Goal: Entertainment & Leisure: Browse casually

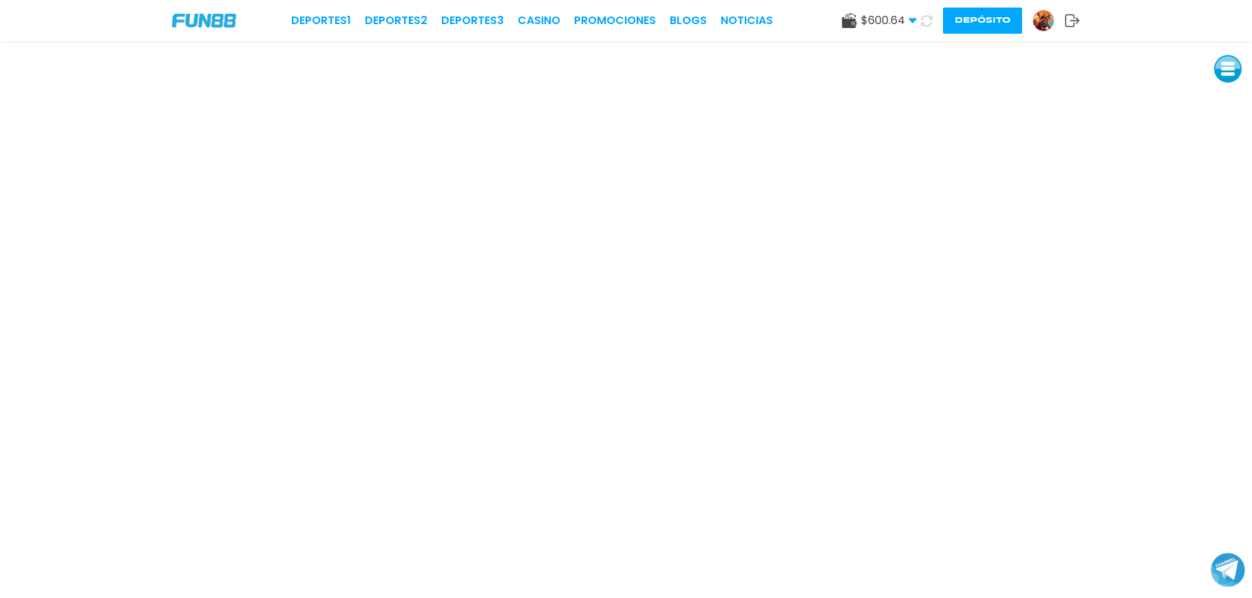
click at [1231, 80] on button at bounding box center [1228, 69] width 28 height 28
click at [1232, 158] on button at bounding box center [1228, 162] width 28 height 28
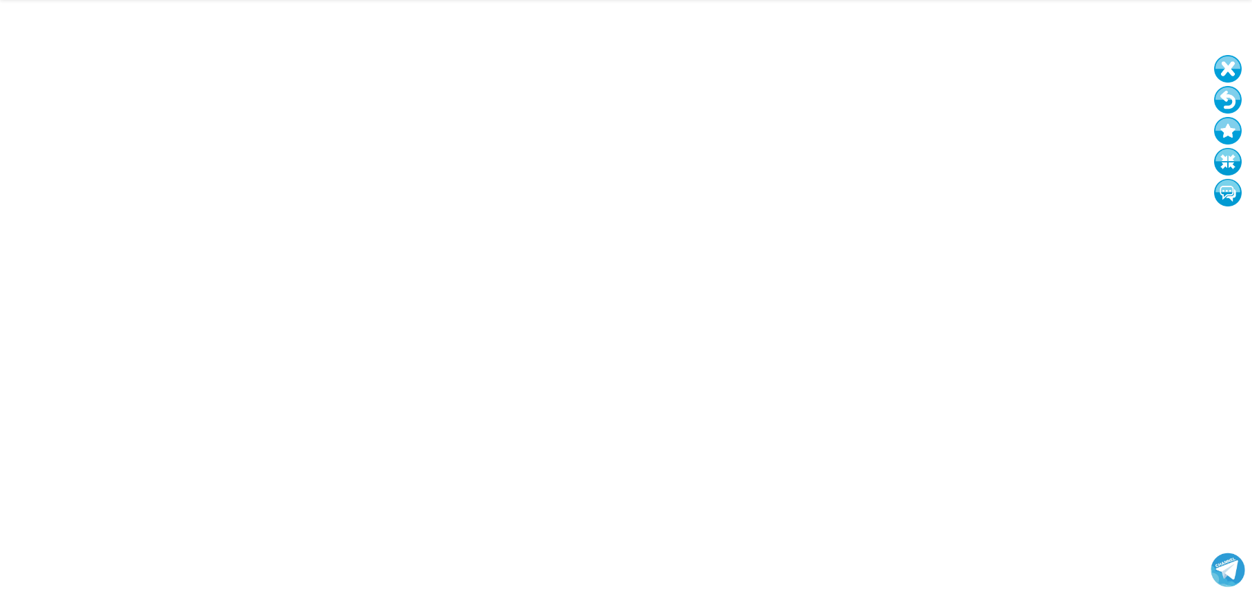
click at [1230, 106] on button at bounding box center [1228, 100] width 28 height 28
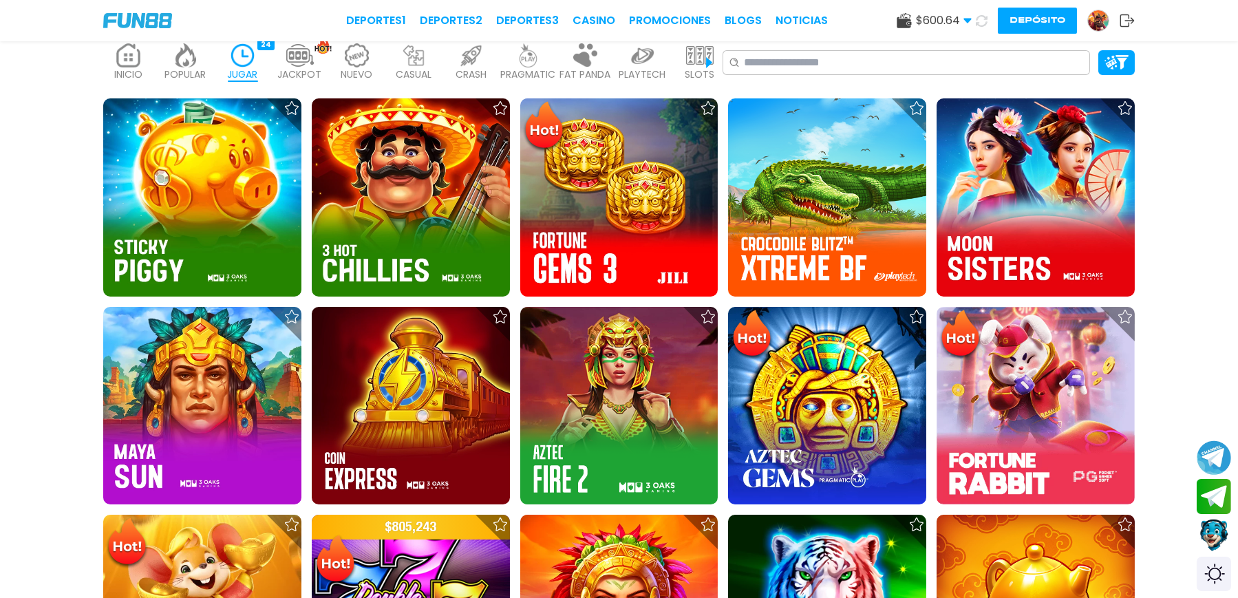
scroll to position [398, 0]
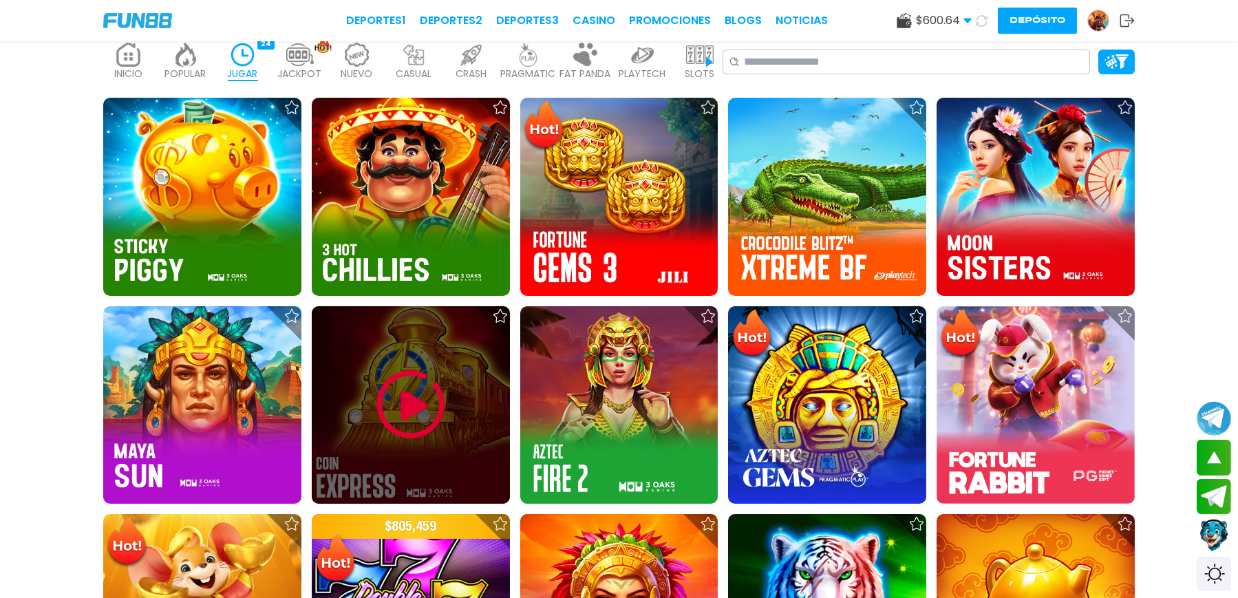
click at [450, 363] on img at bounding box center [411, 404] width 83 height 83
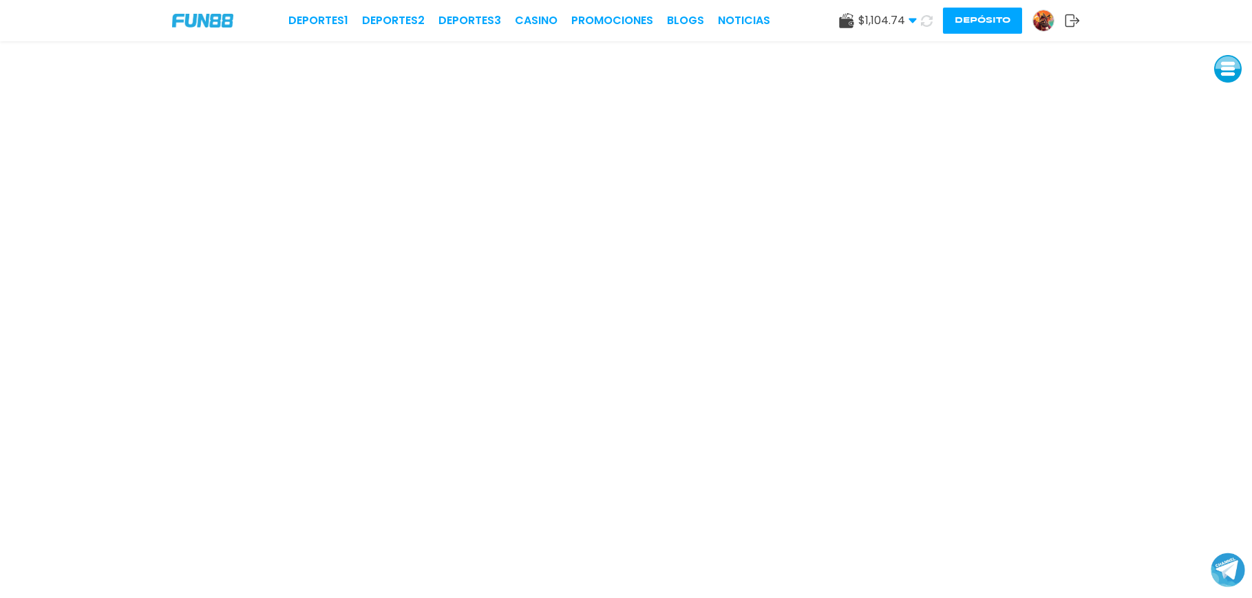
drag, startPoint x: 1225, startPoint y: 79, endPoint x: 1225, endPoint y: 87, distance: 7.6
click at [1226, 81] on button at bounding box center [1228, 69] width 28 height 28
click at [1231, 107] on button at bounding box center [1229, 101] width 28 height 28
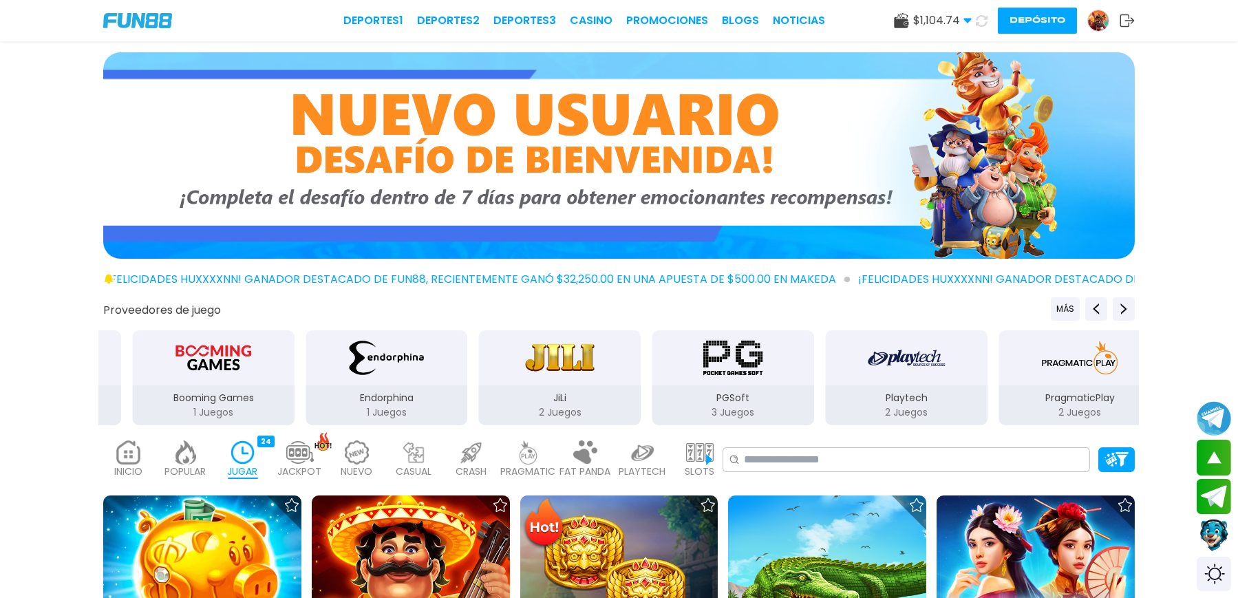
click at [142, 465] on p "INICIO" at bounding box center [128, 472] width 28 height 14
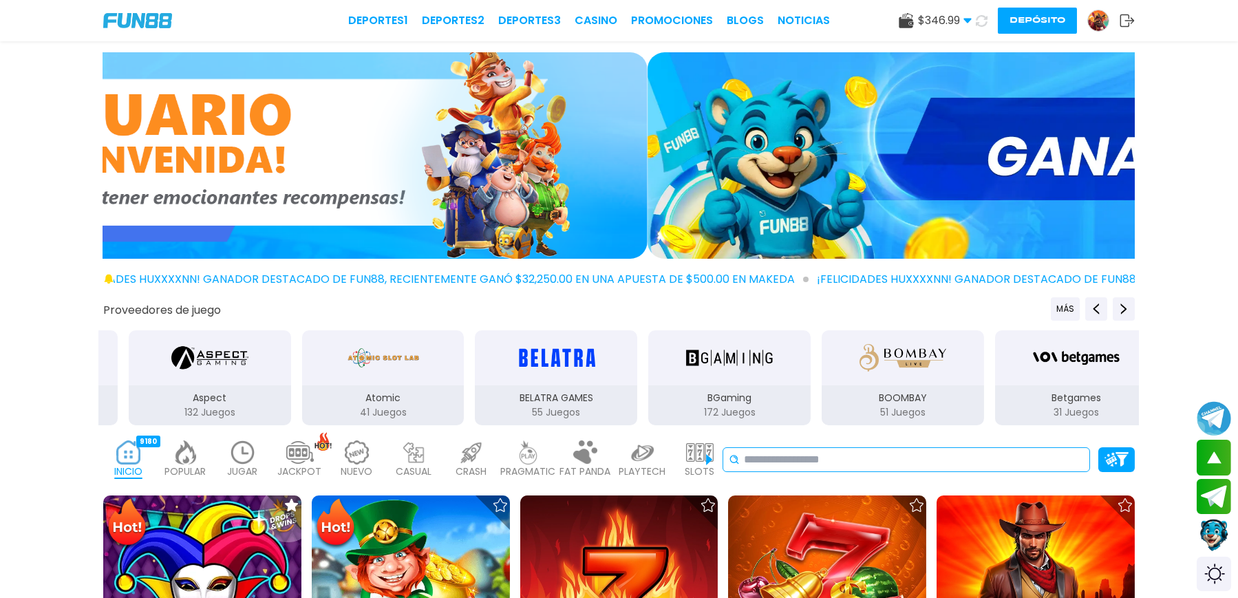
click at [877, 452] on input at bounding box center [914, 460] width 340 height 17
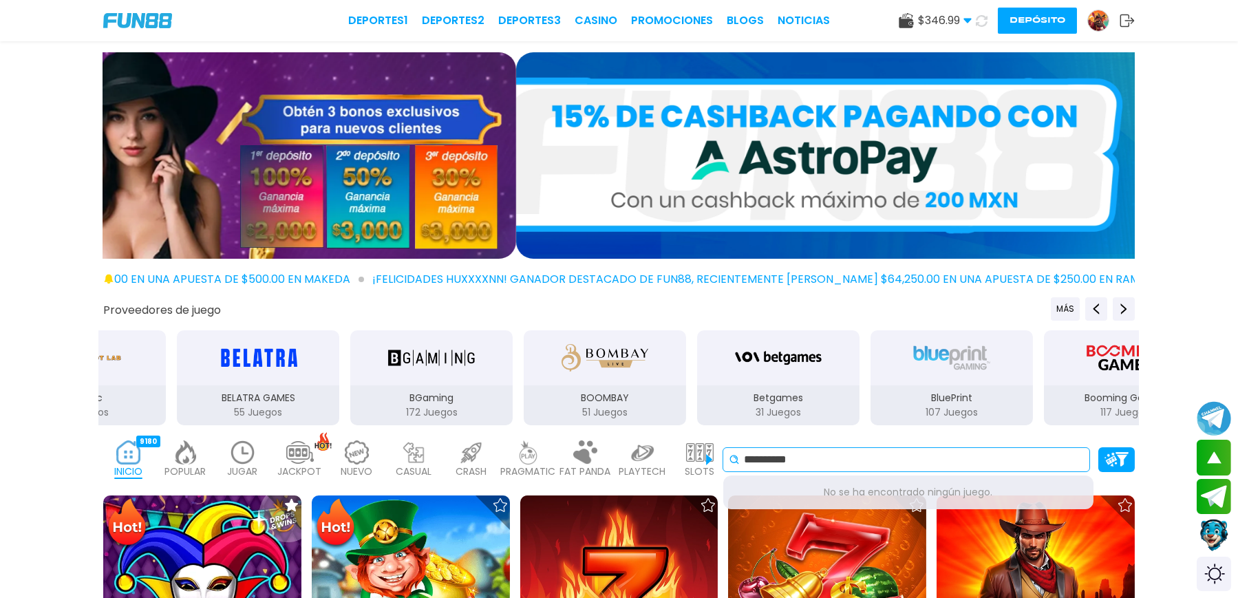
click at [894, 452] on input "**********" at bounding box center [914, 460] width 340 height 17
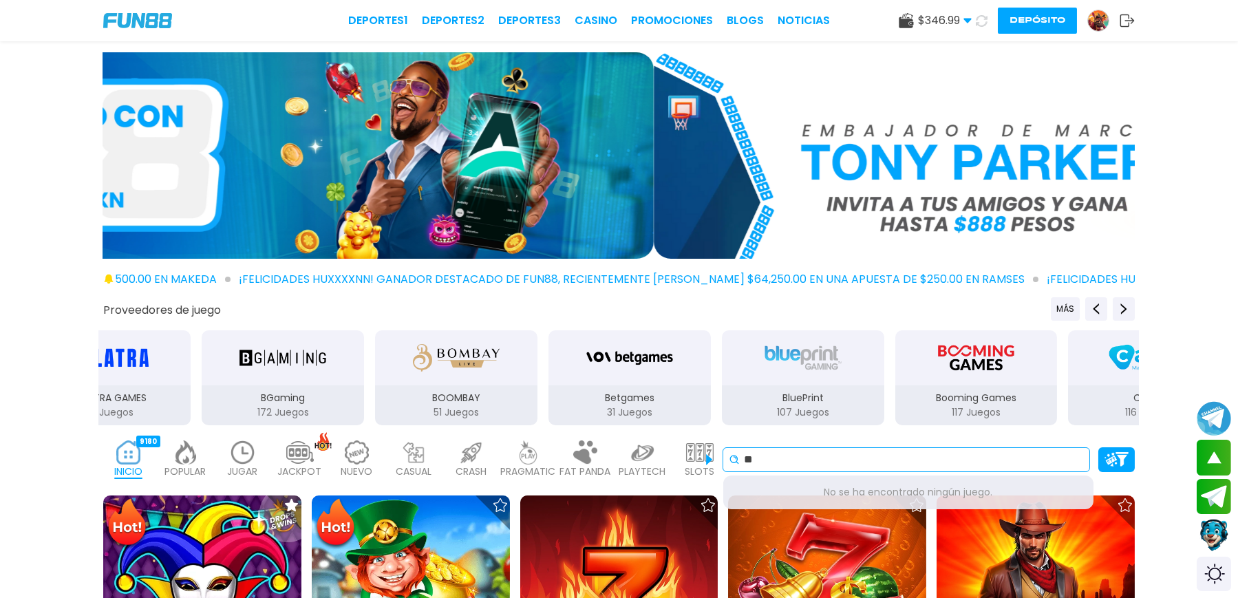
type input "*"
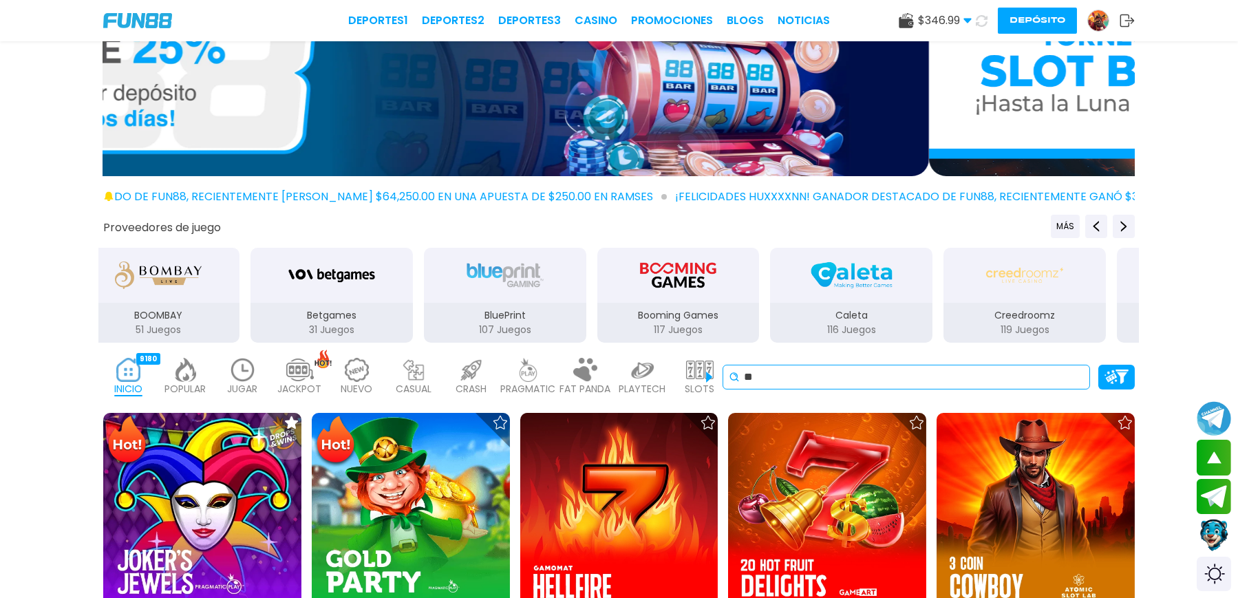
scroll to position [183, 0]
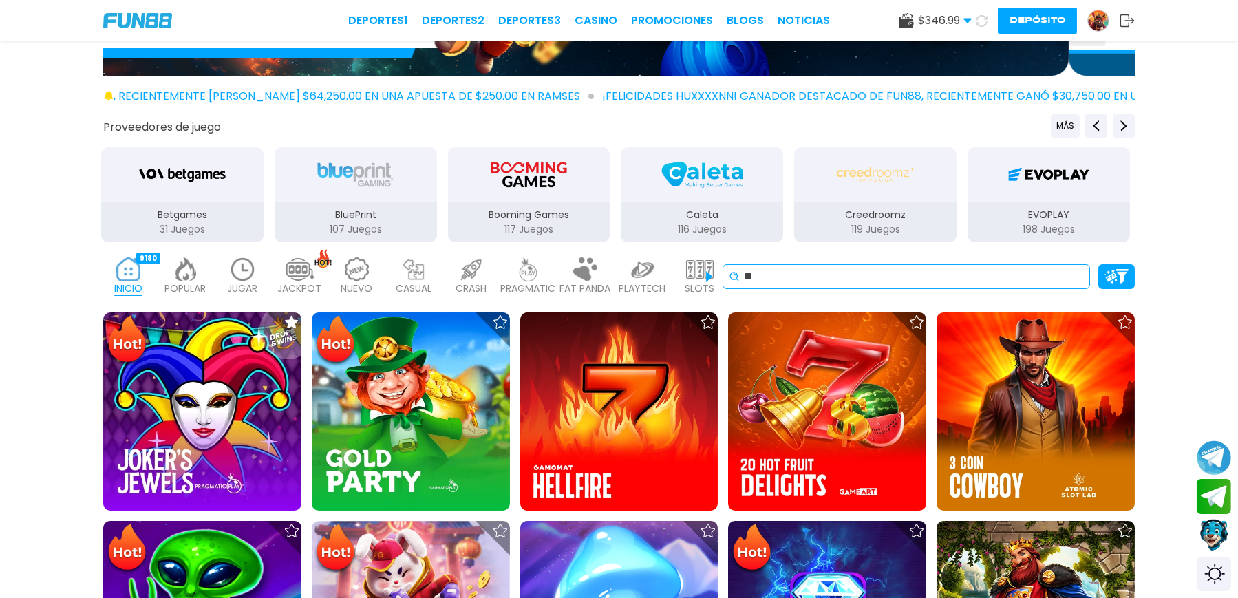
click at [917, 268] on input "*" at bounding box center [914, 276] width 340 height 17
type input "*"
click at [1098, 264] on div at bounding box center [1116, 276] width 36 height 25
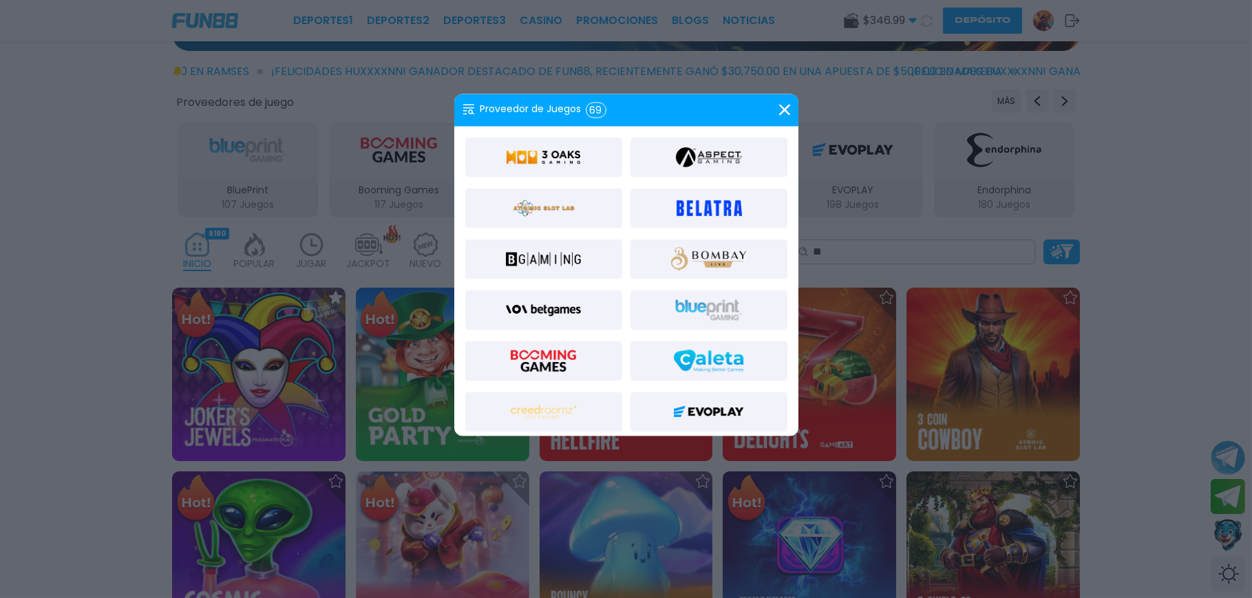
drag, startPoint x: 787, startPoint y: 108, endPoint x: 781, endPoint y: 113, distance: 7.3
click at [788, 108] on icon at bounding box center [784, 110] width 11 height 11
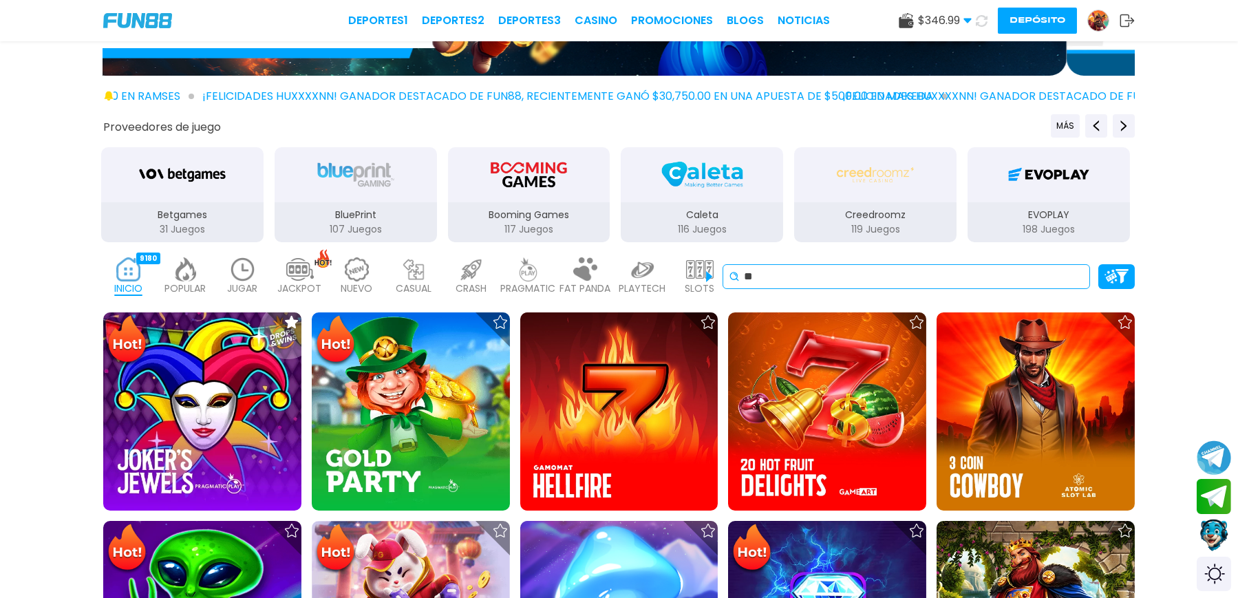
drag, startPoint x: 906, startPoint y: 257, endPoint x: 900, endPoint y: 248, distance: 11.1
click at [906, 264] on div "* 3 Card Brag 3 Card Brag 3 Carts of Gold: Hold and Win 3 China Pots 3 Clover P…" at bounding box center [907, 276] width 368 height 25
click at [900, 268] on input "*" at bounding box center [914, 276] width 340 height 17
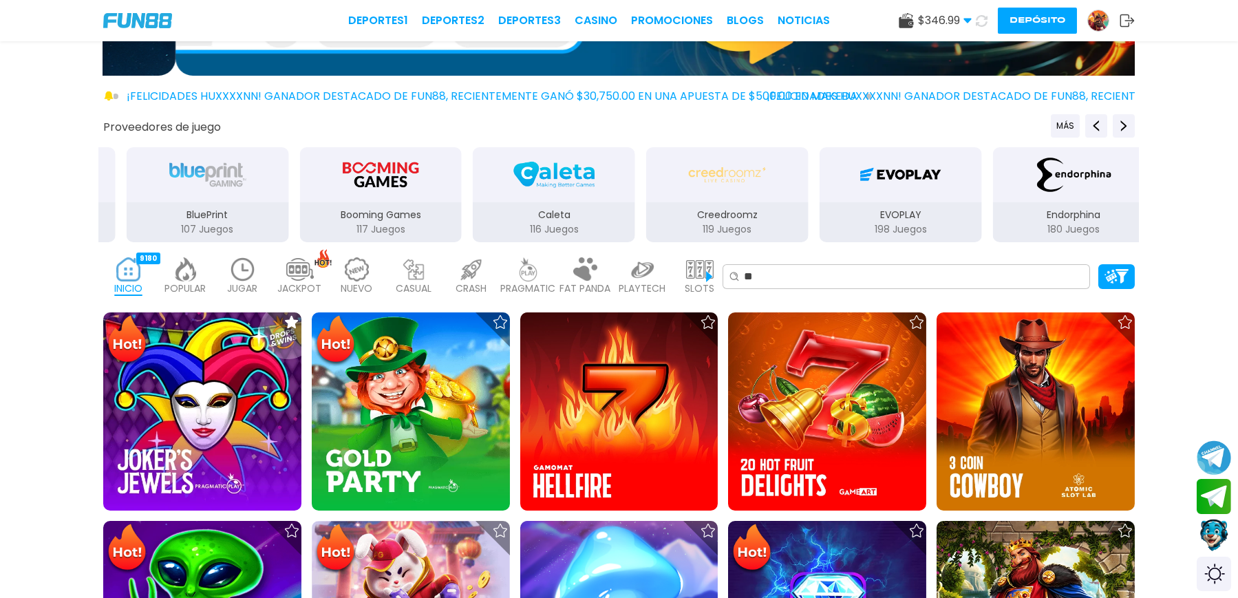
click at [217, 253] on div "40" at bounding box center [208, 259] width 17 height 12
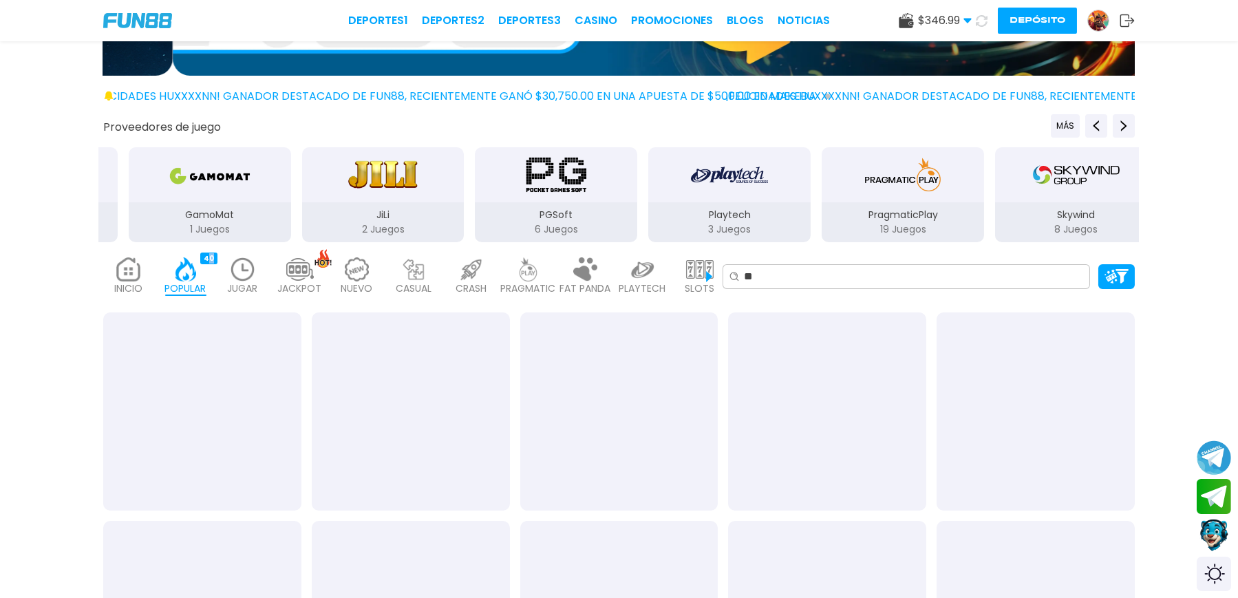
click at [257, 257] on img at bounding box center [243, 269] width 28 height 24
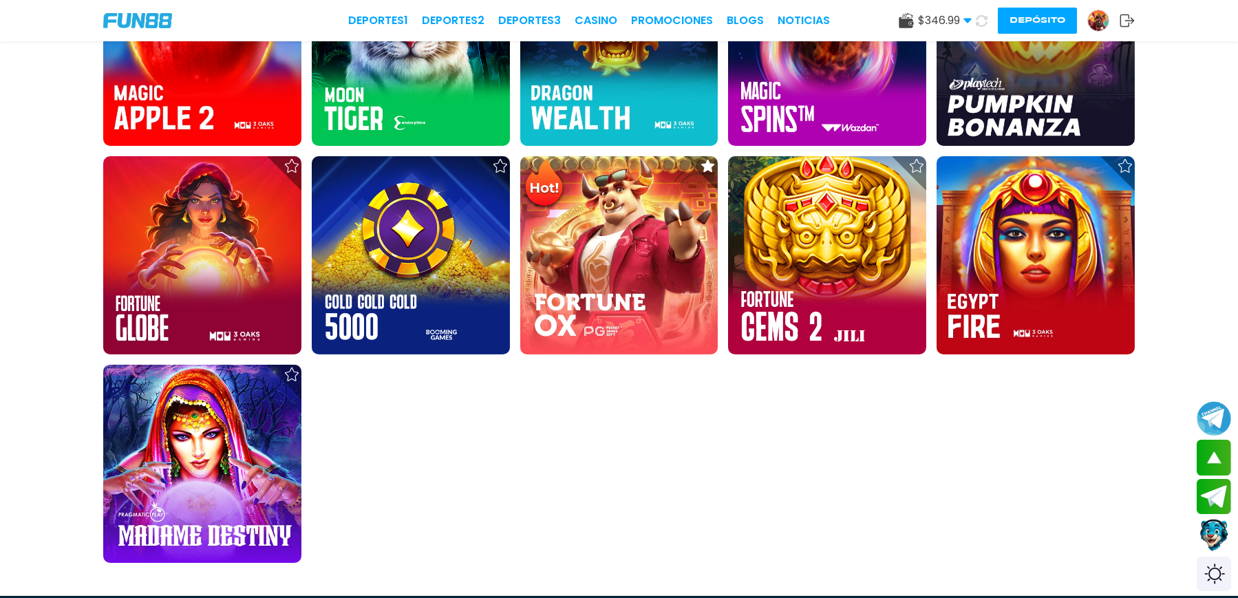
scroll to position [1101, 0]
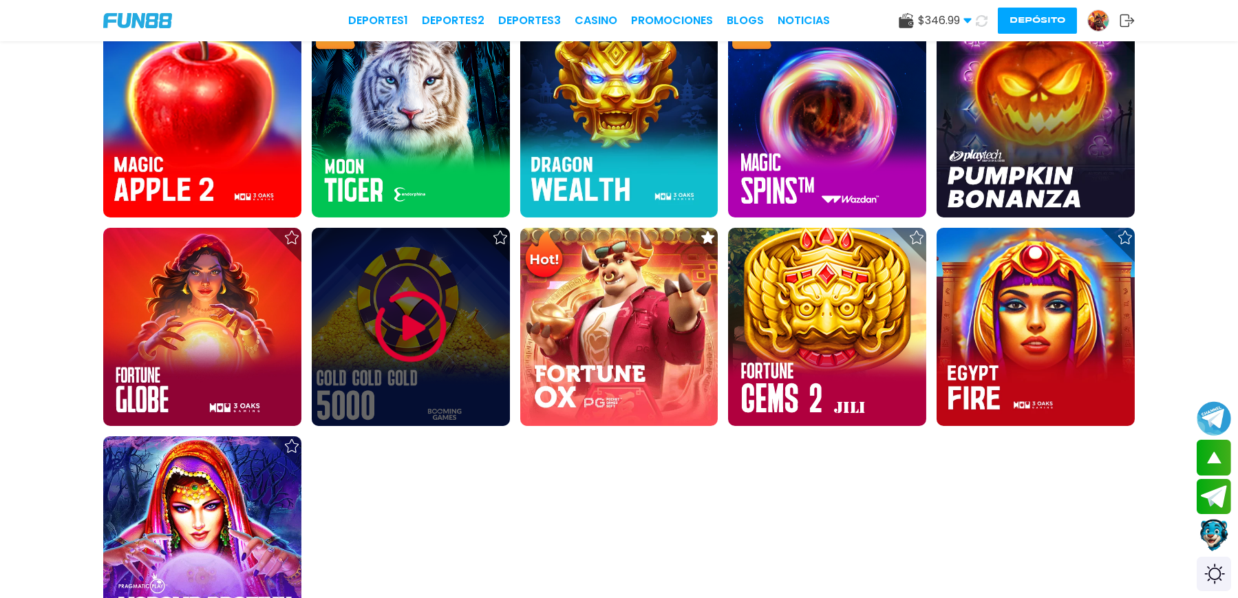
click at [451, 286] on img at bounding box center [411, 327] width 83 height 83
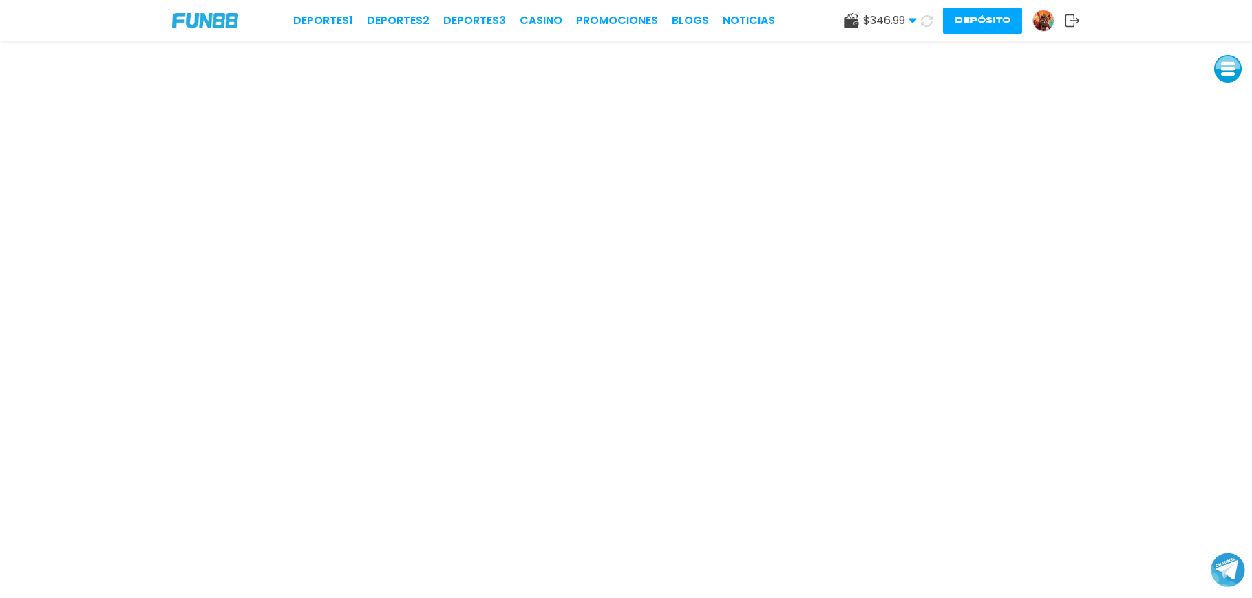
click at [1231, 67] on button at bounding box center [1228, 69] width 28 height 28
click at [1231, 100] on button at bounding box center [1227, 97] width 28 height 28
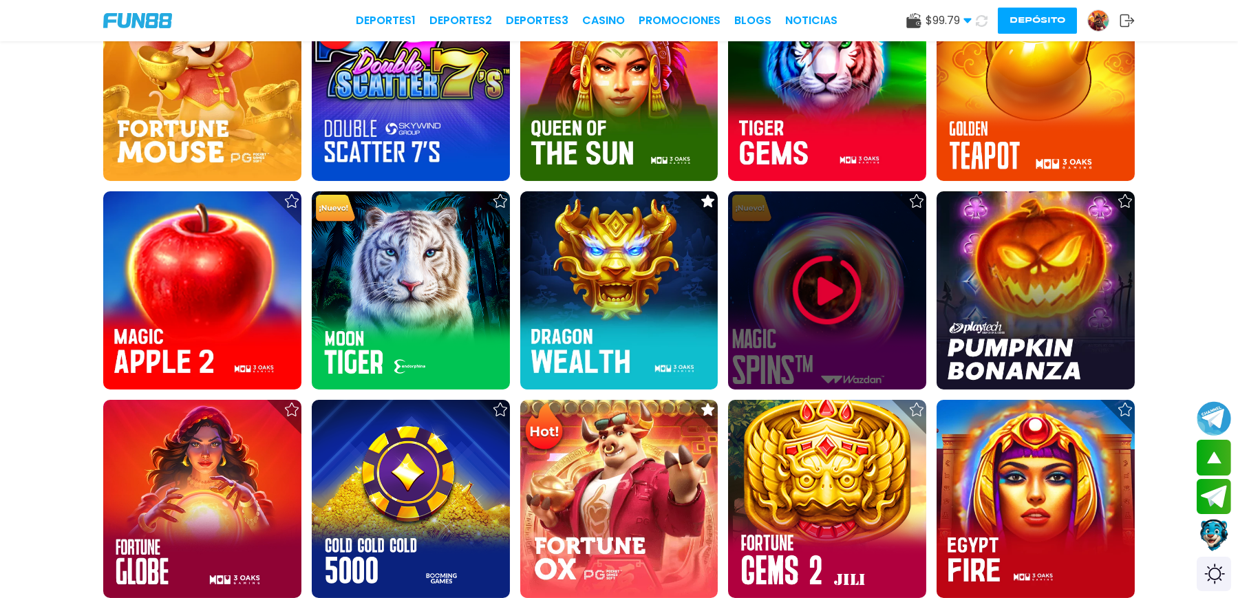
scroll to position [826, 0]
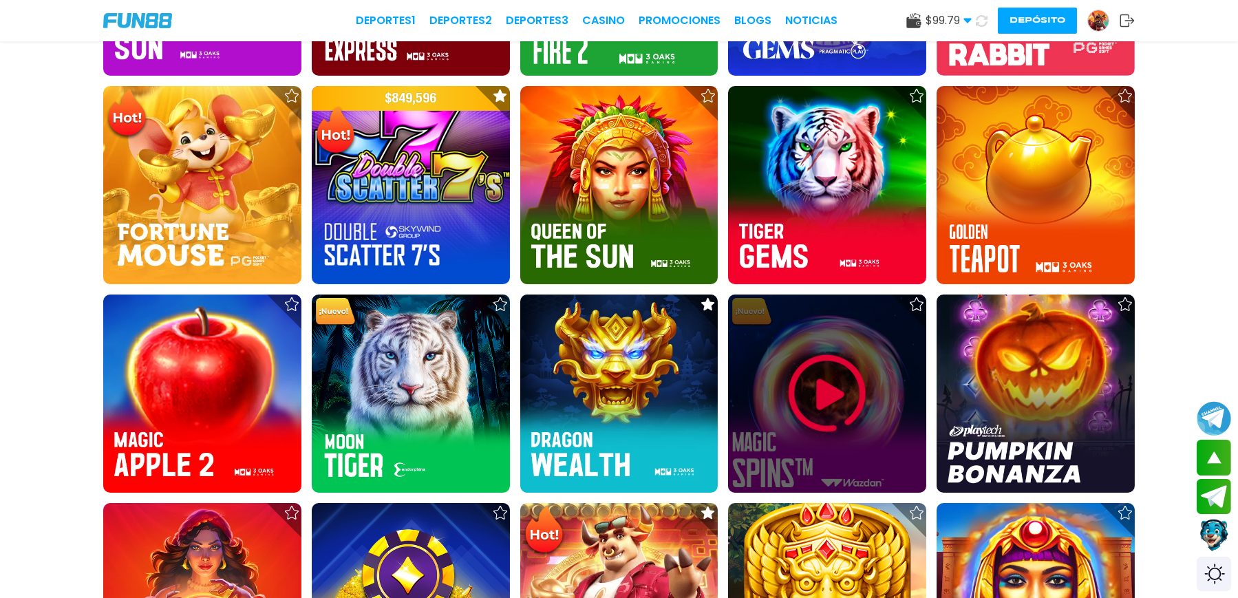
click at [795, 352] on img at bounding box center [827, 393] width 83 height 83
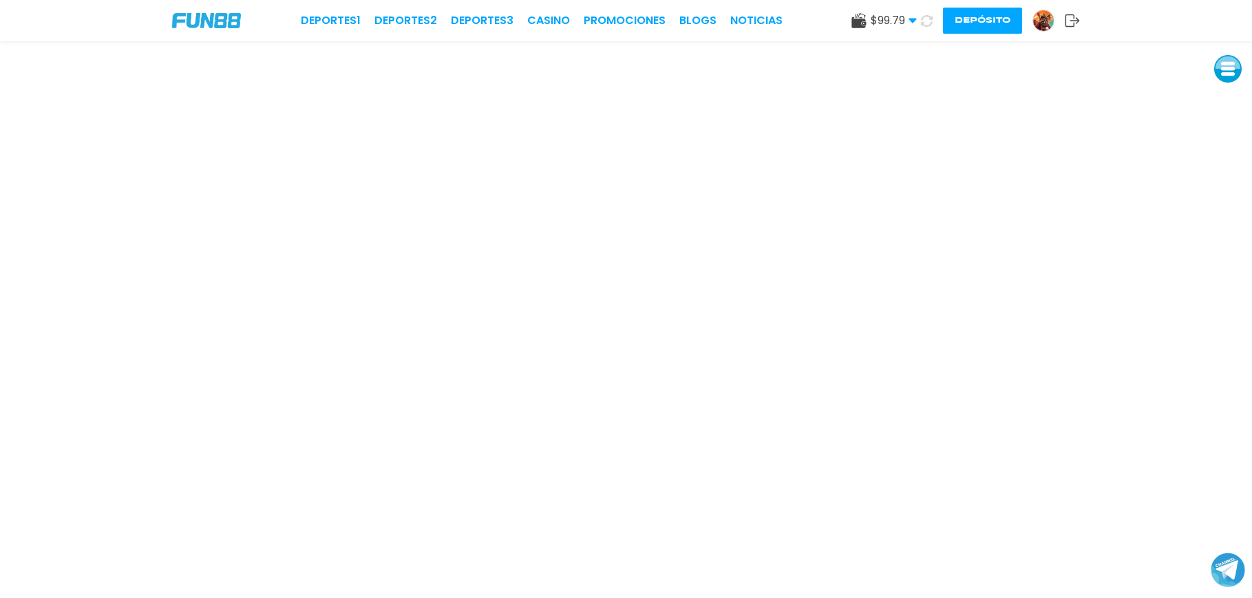
click at [1222, 63] on button at bounding box center [1228, 69] width 28 height 28
click at [1233, 167] on button at bounding box center [1229, 163] width 28 height 28
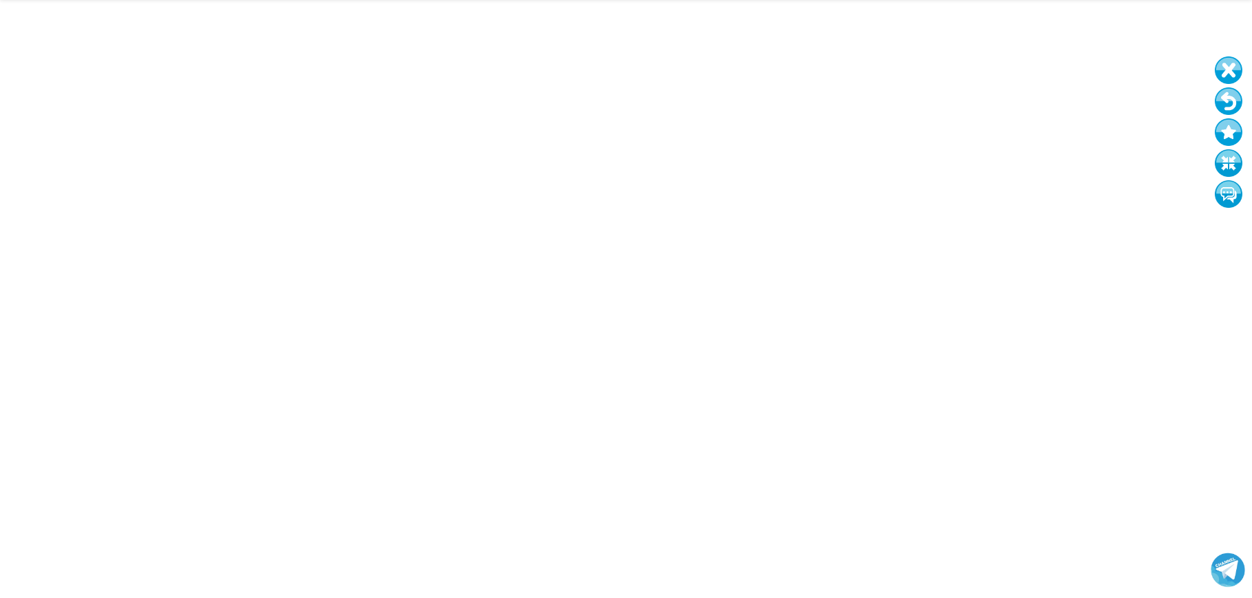
click at [1220, 98] on button at bounding box center [1229, 101] width 28 height 28
